Goal: Navigation & Orientation: Find specific page/section

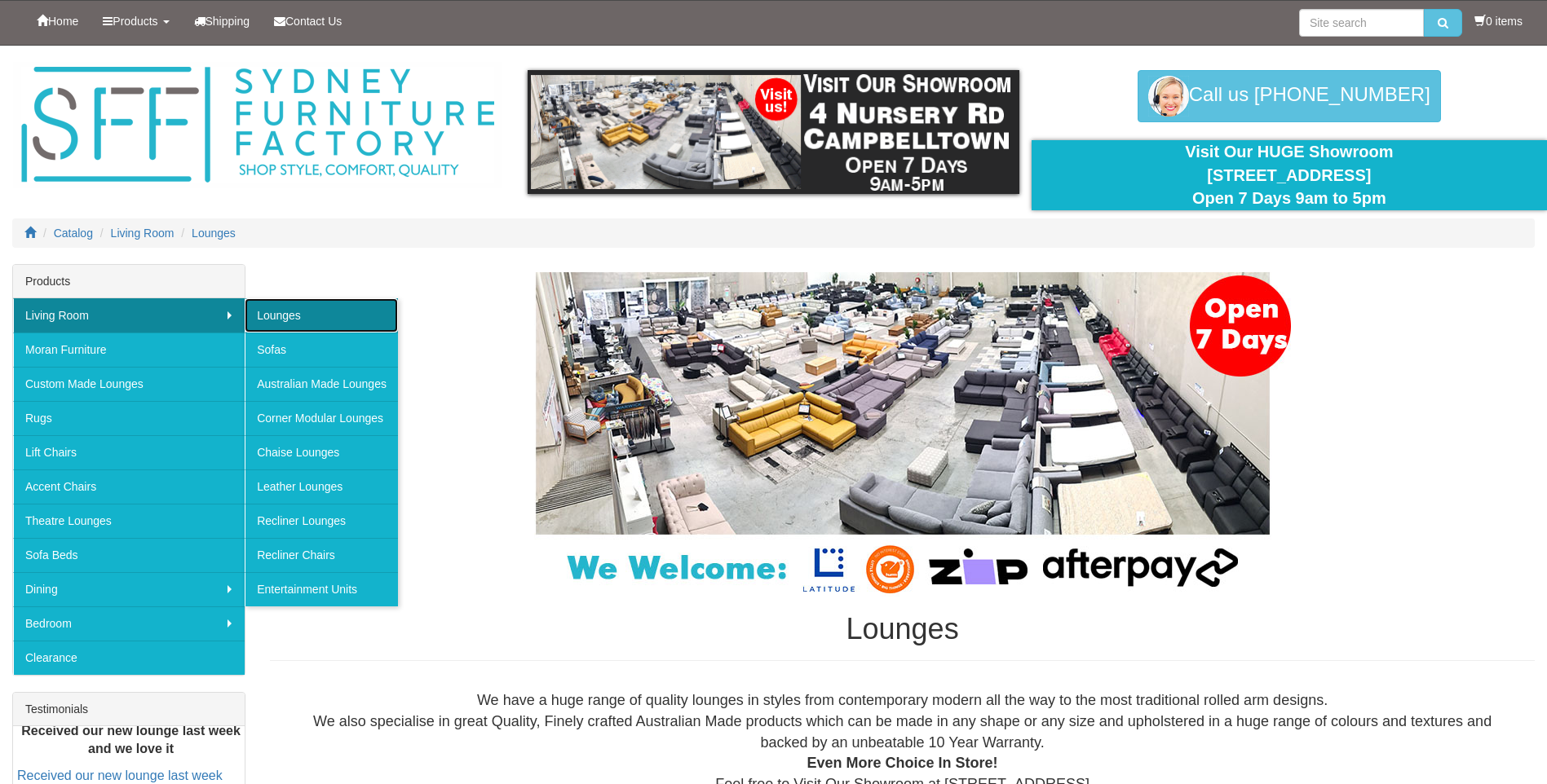
click at [276, 315] on link "Lounges" at bounding box center [321, 315] width 154 height 34
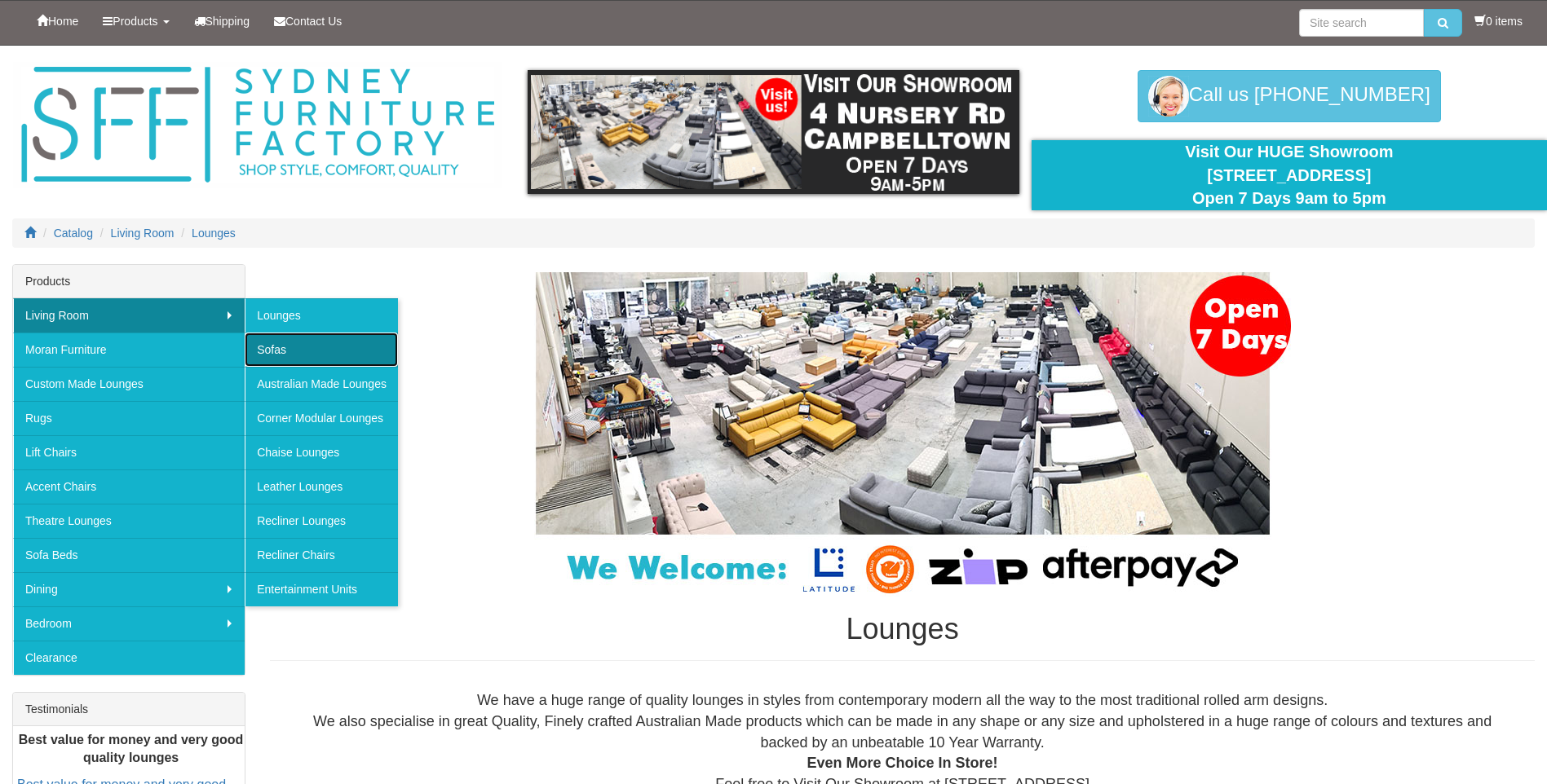
click at [308, 348] on link "Sofas" at bounding box center [321, 349] width 154 height 34
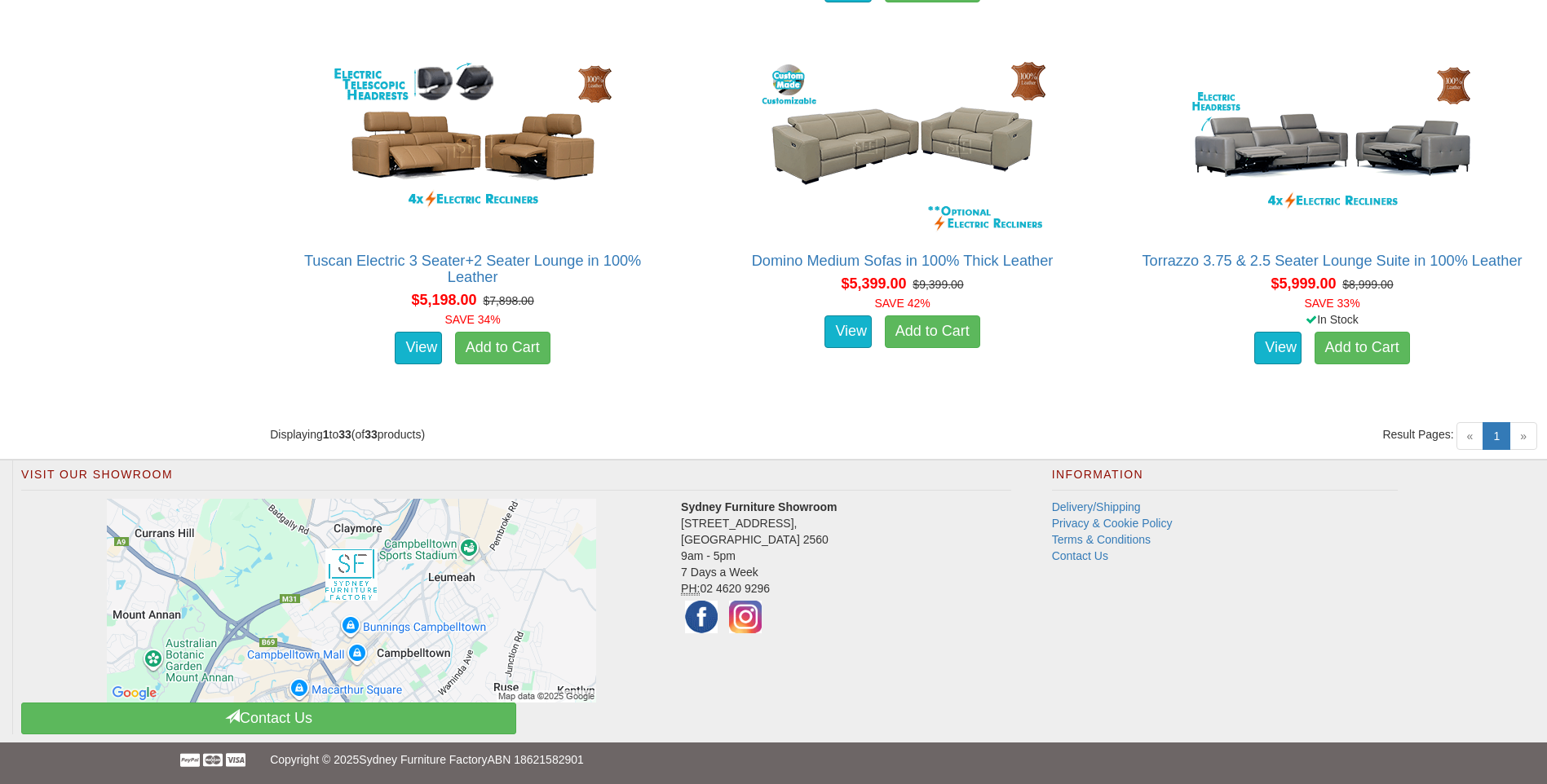
scroll to position [4630, 0]
click at [1524, 439] on span "»" at bounding box center [1523, 435] width 27 height 27
